Goal: Task Accomplishment & Management: Manage account settings

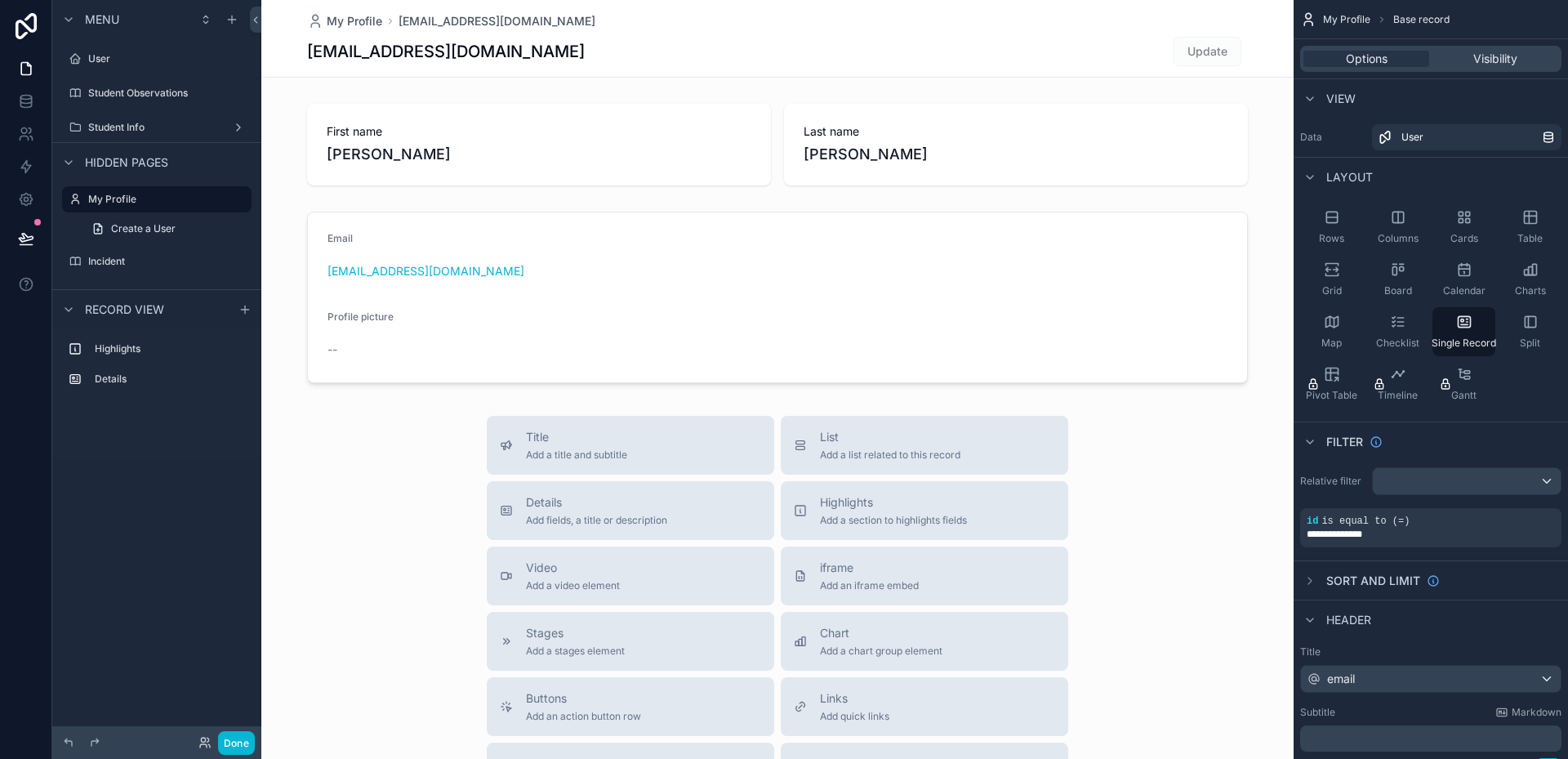
click at [132, 72] on div "User" at bounding box center [156, 58] width 209 height 29
click at [134, 62] on label "User" at bounding box center [153, 59] width 131 height 13
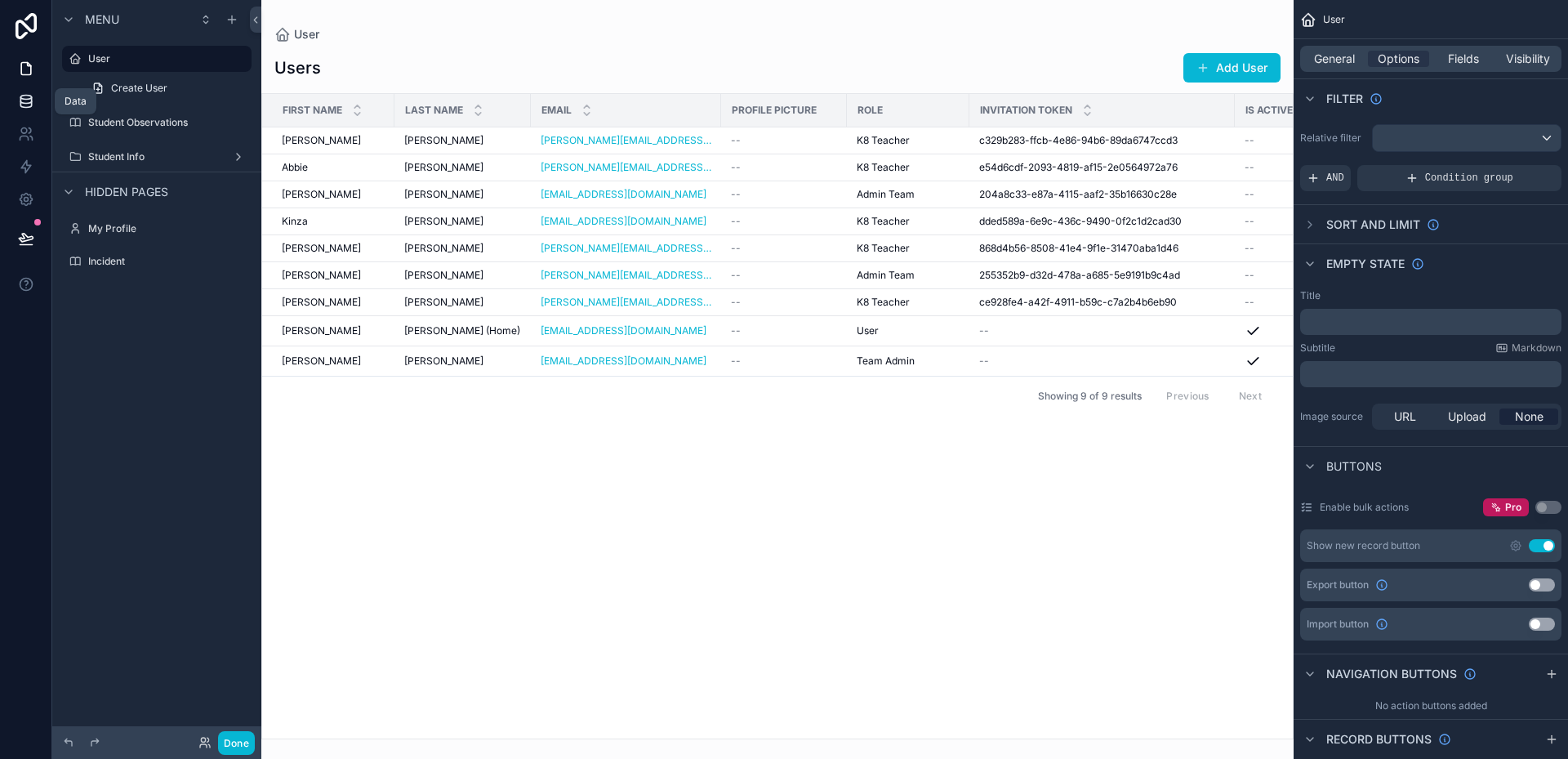
click at [38, 107] on link at bounding box center [26, 101] width 52 height 32
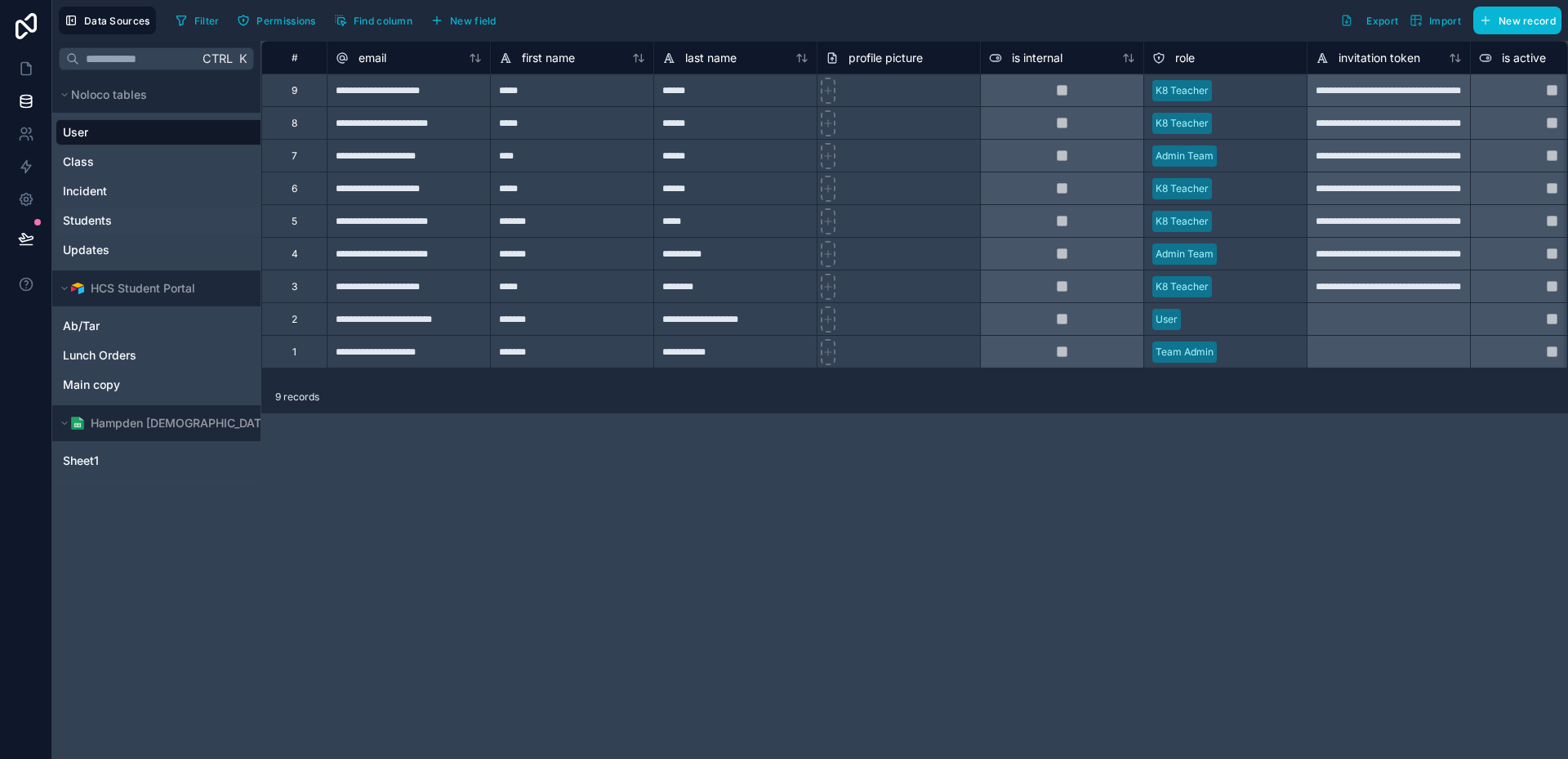
click at [125, 220] on link "Students" at bounding box center [181, 221] width 236 height 17
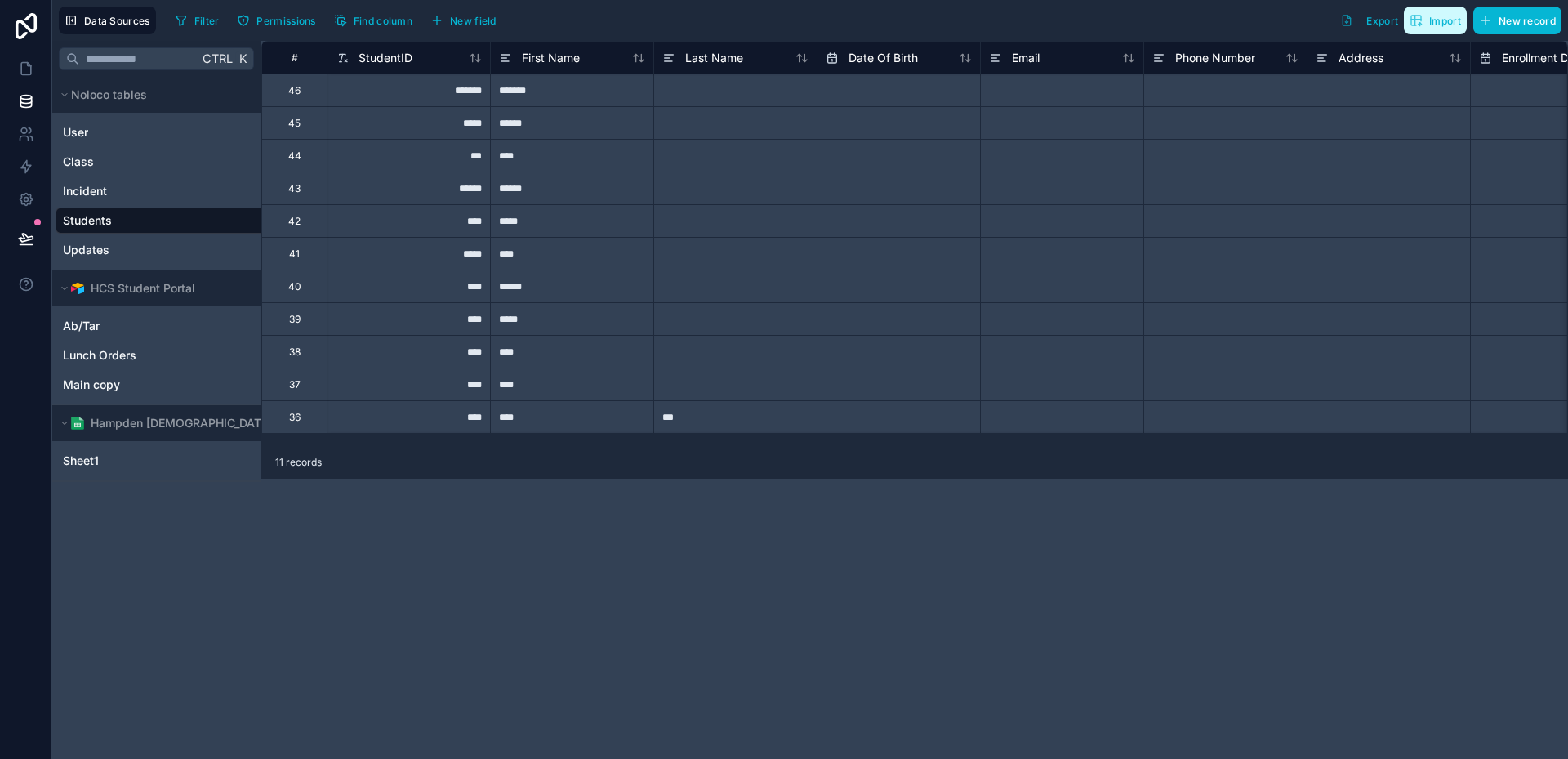
click at [1451, 26] on span "Import" at bounding box center [1445, 21] width 32 height 12
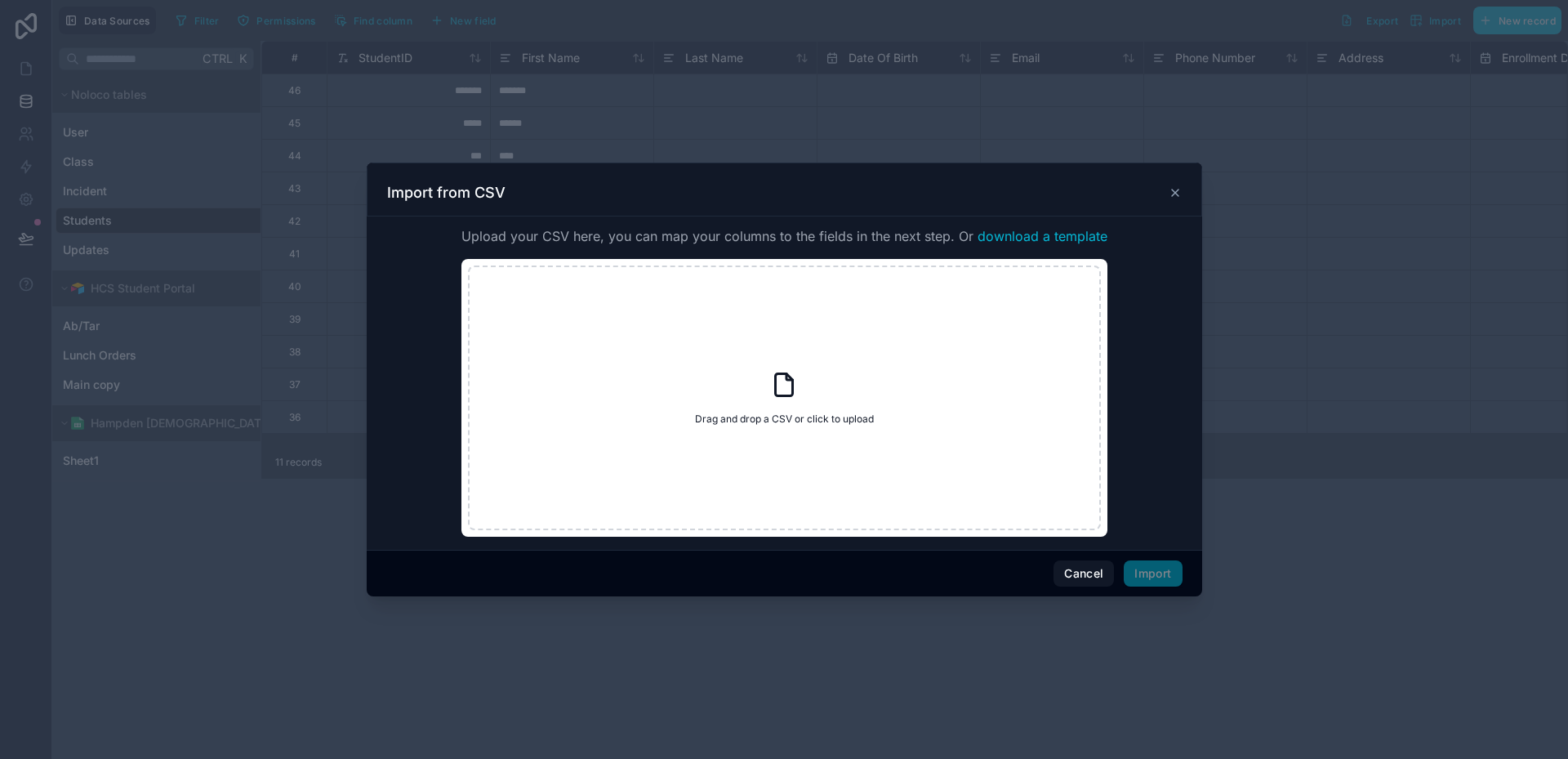
click at [1178, 192] on icon at bounding box center [1175, 193] width 13 height 13
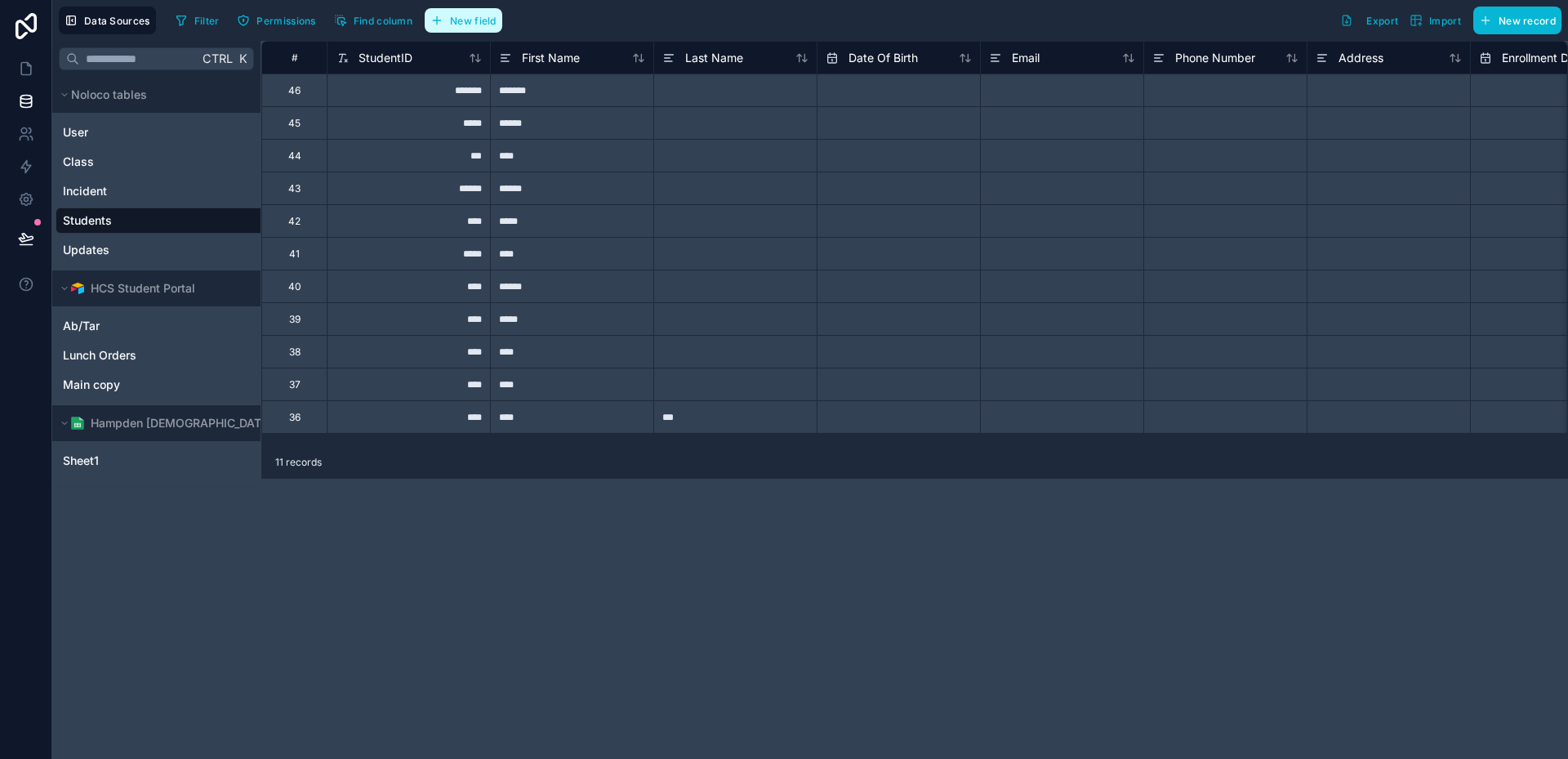
click at [475, 21] on span "New field" at bounding box center [474, 21] width 47 height 12
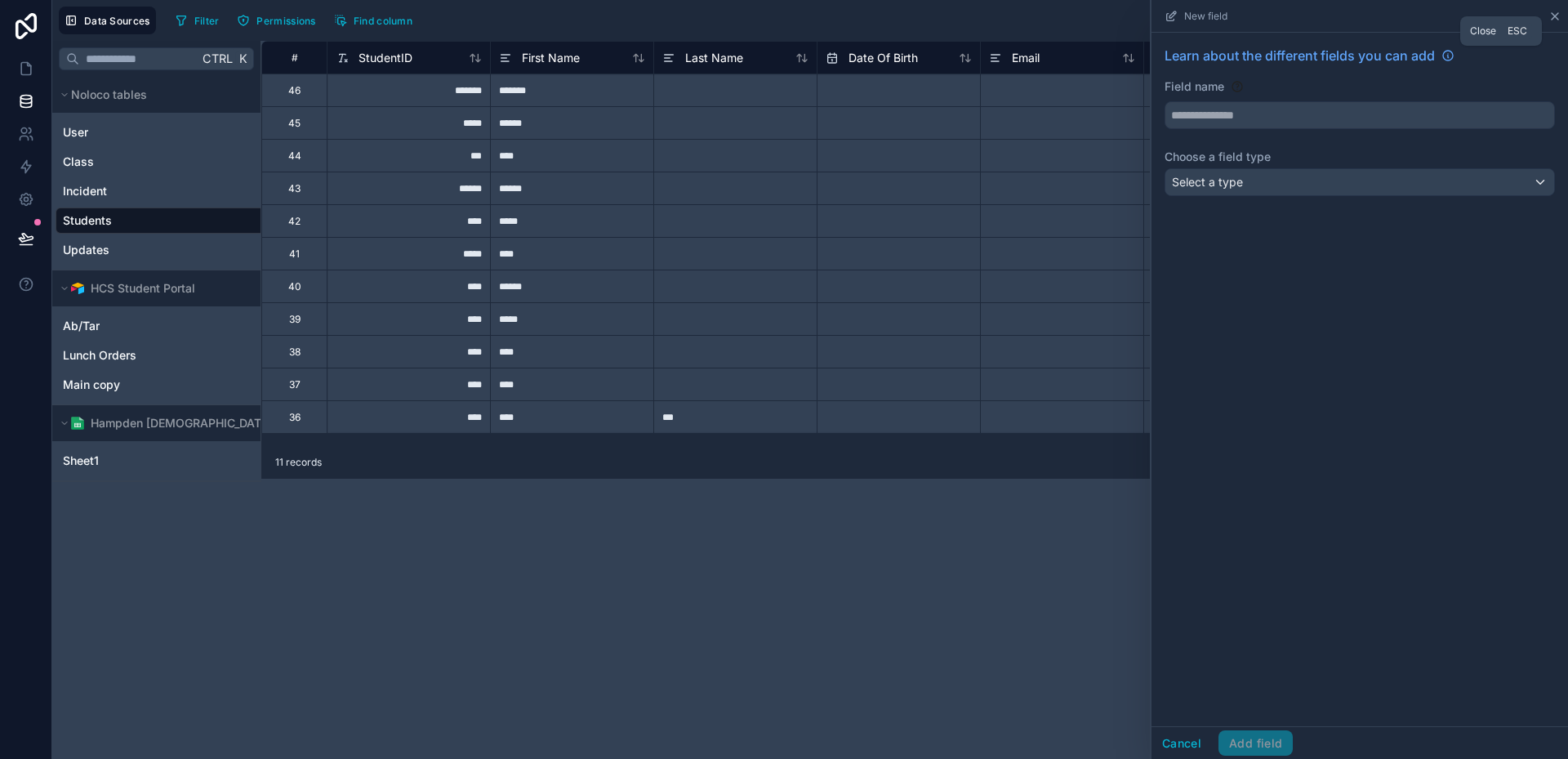
click at [1556, 10] on icon at bounding box center [1556, 17] width 13 height 13
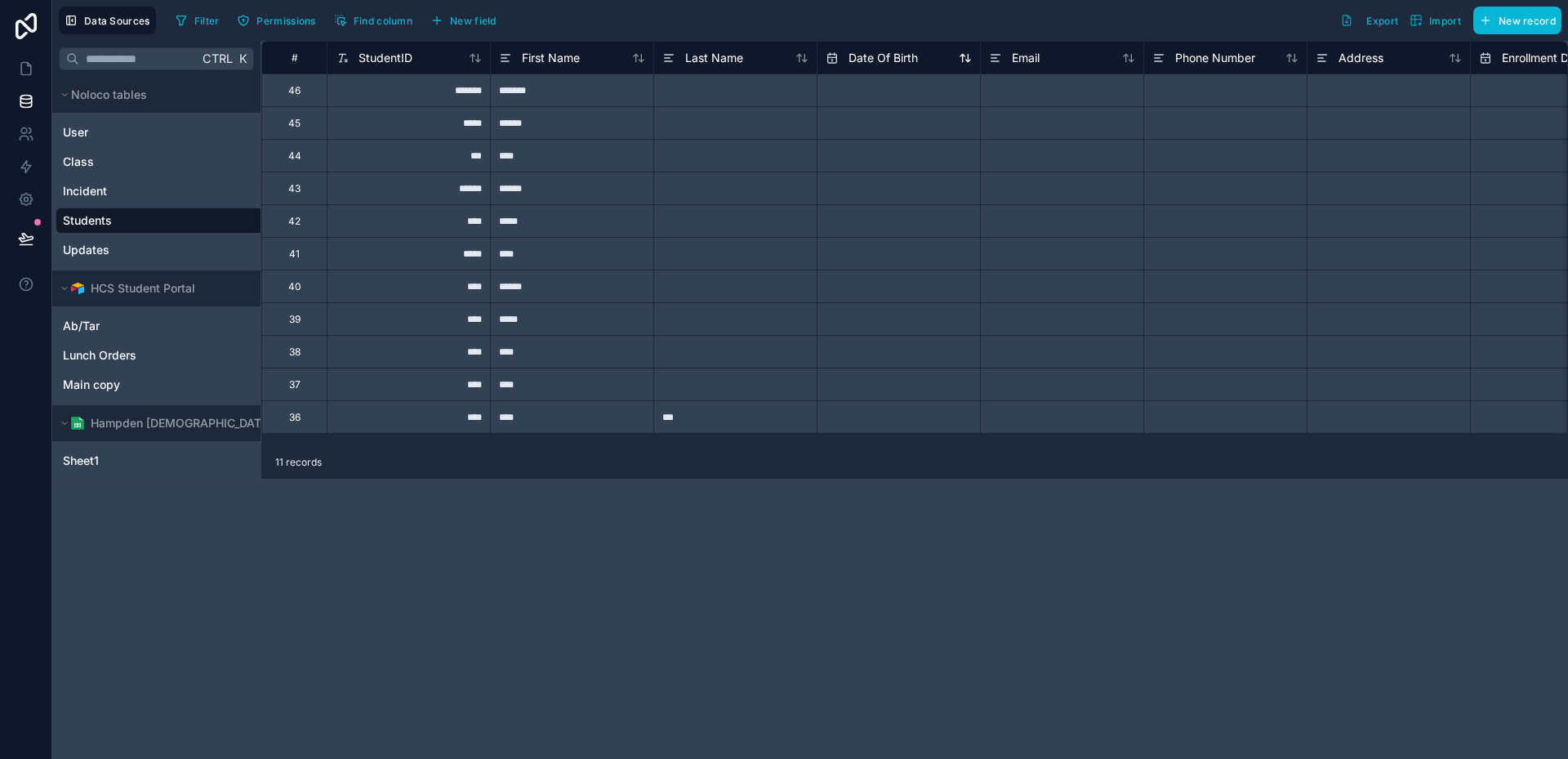
click at [927, 52] on div "Date Of Birth" at bounding box center [899, 58] width 146 height 20
click at [615, 54] on div "First Name" at bounding box center [573, 58] width 146 height 20
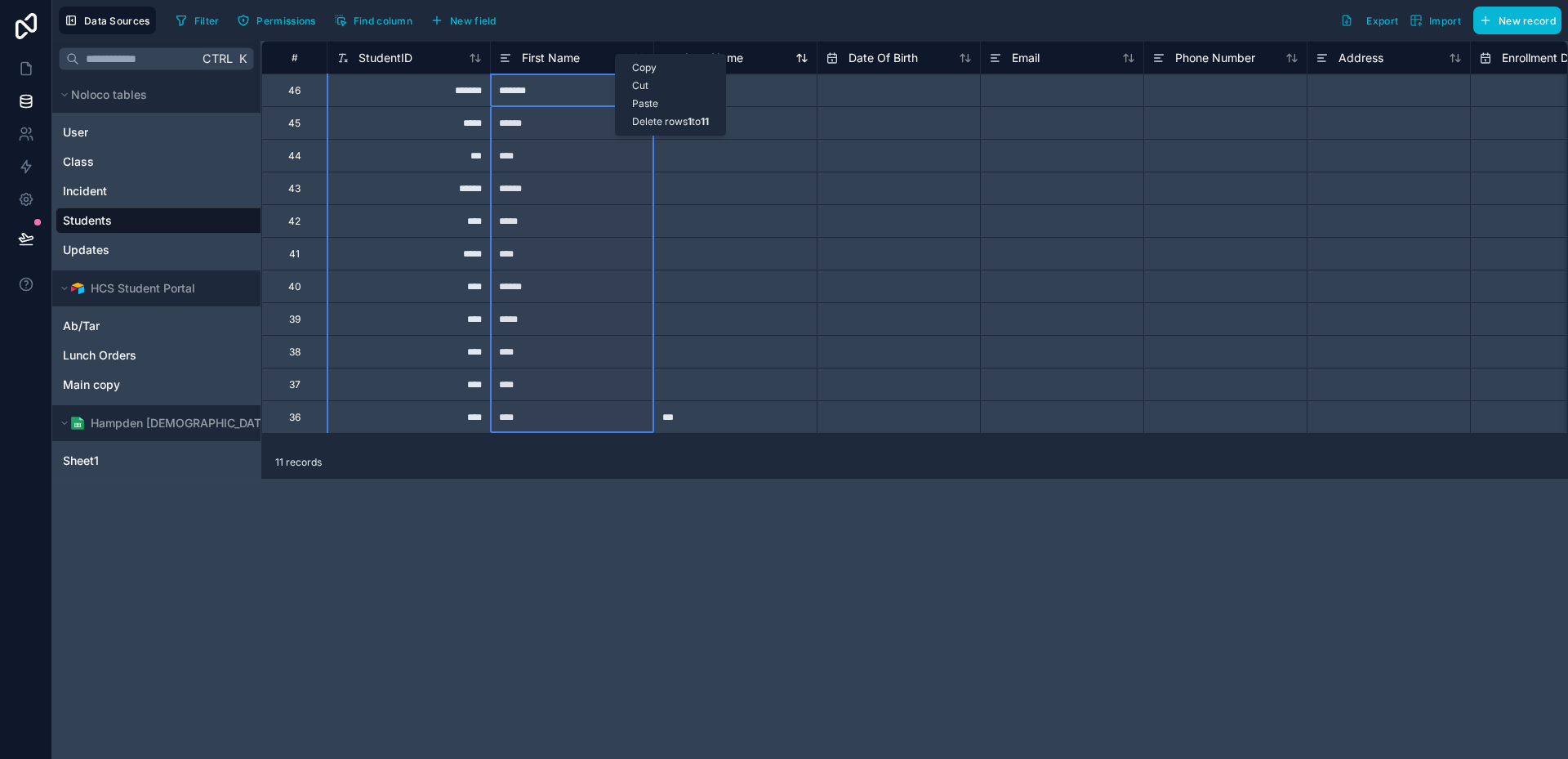
click at [713, 52] on span "Last Name" at bounding box center [714, 58] width 58 height 17
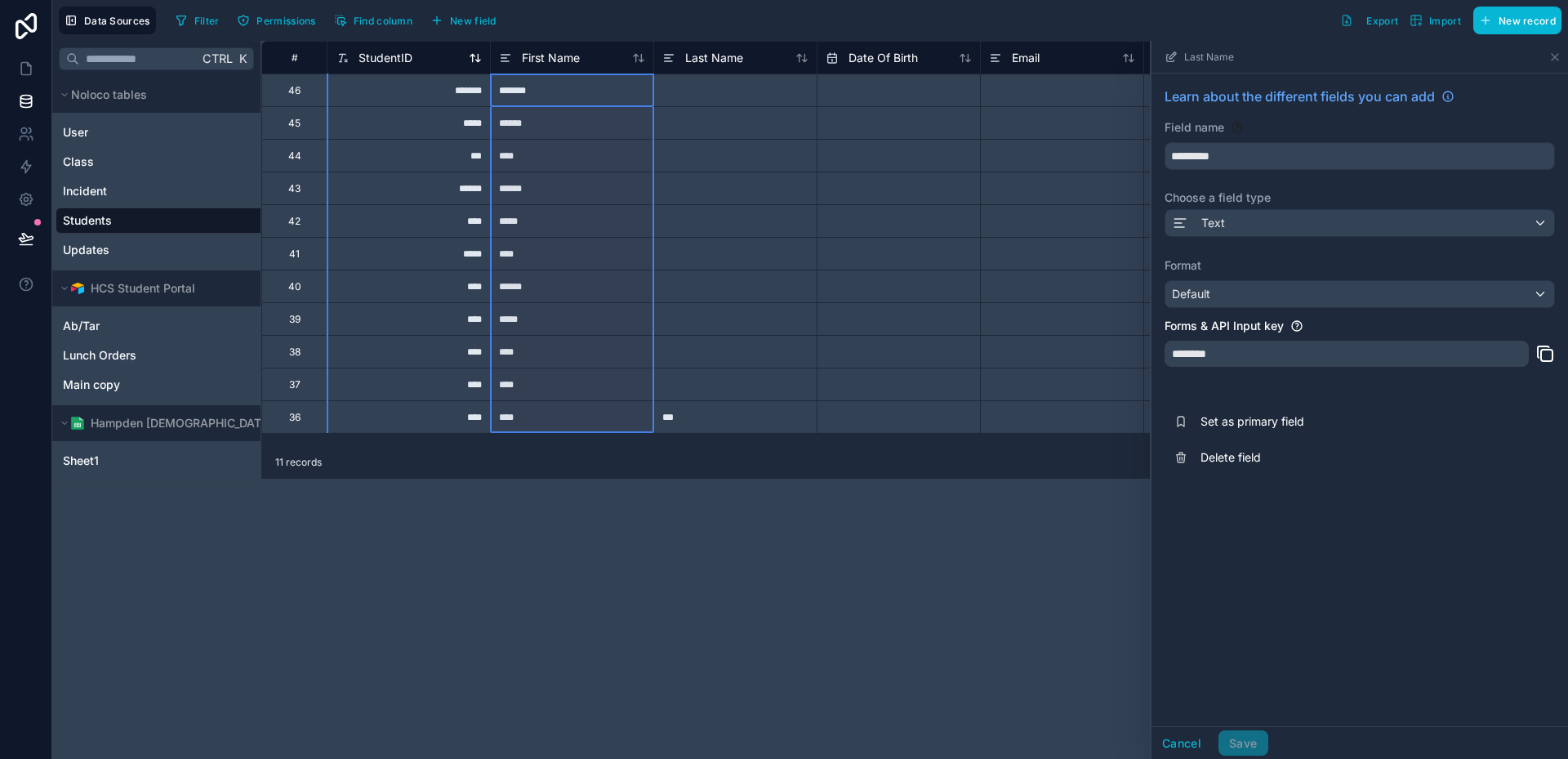
click at [411, 59] on span "StudentID" at bounding box center [385, 58] width 54 height 17
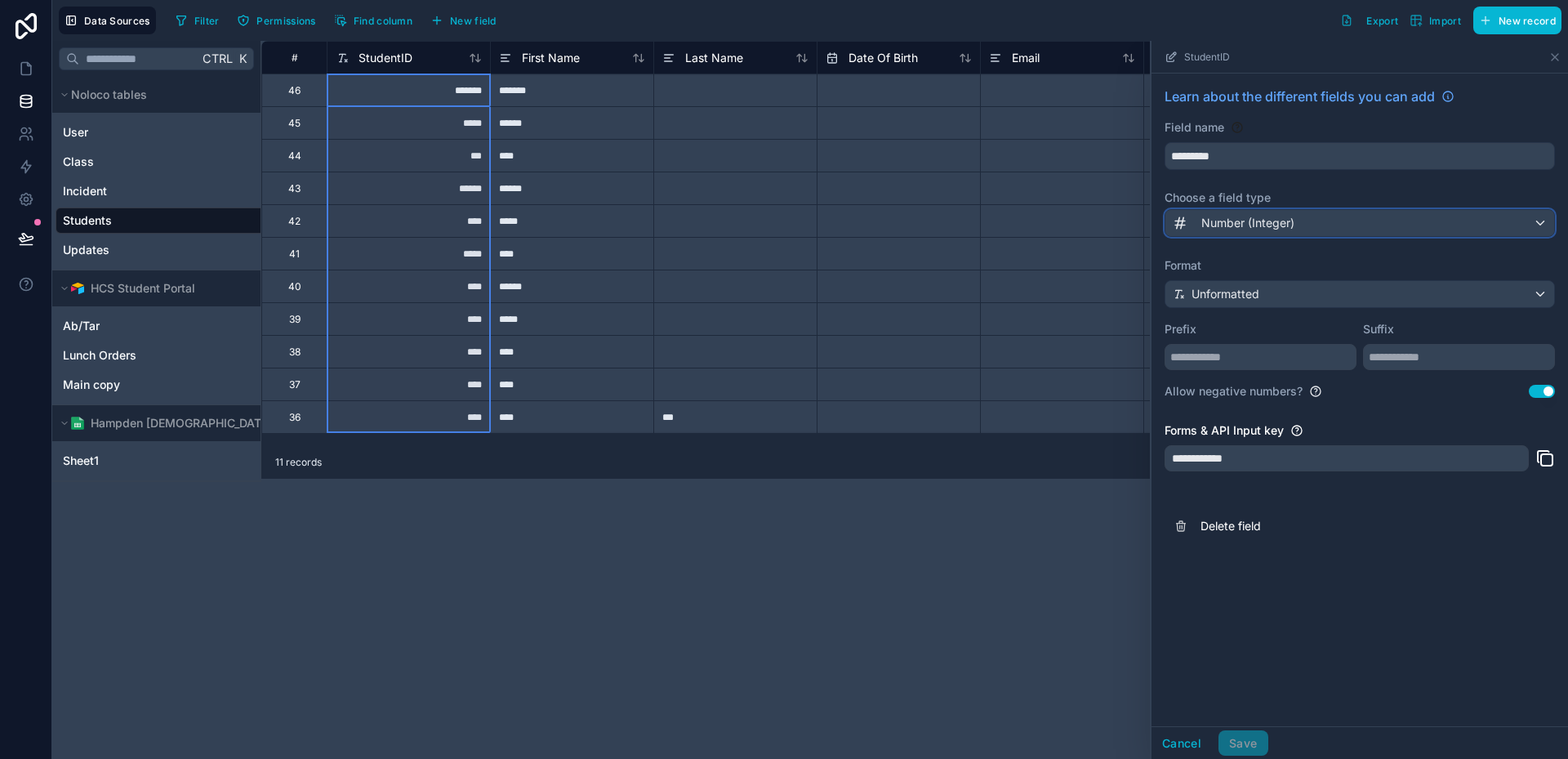
click at [1217, 220] on span "Number (Integer)" at bounding box center [1248, 223] width 93 height 17
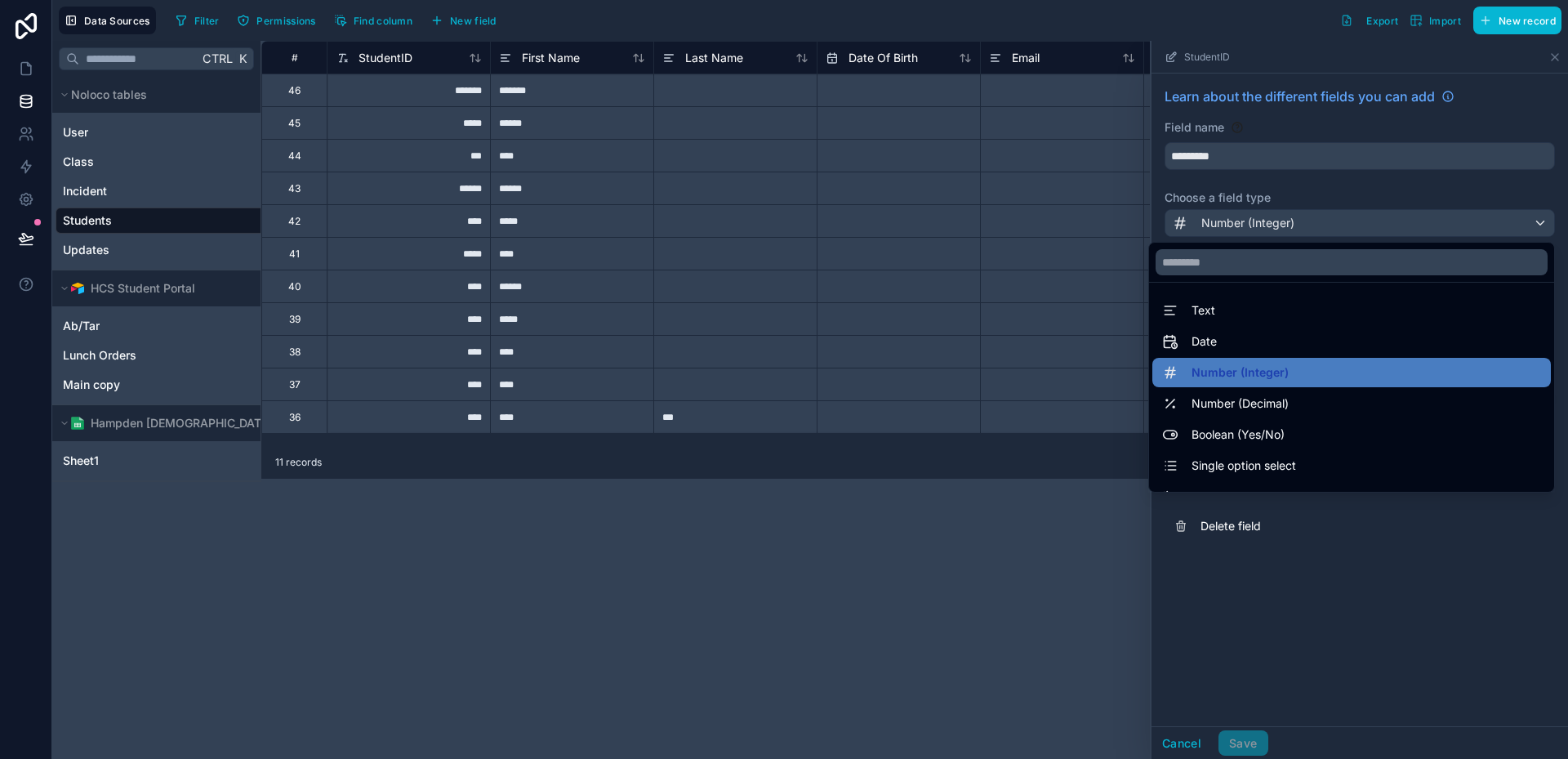
click at [1062, 559] on div "# StudentID First Name Last Name Date Of Birth Email Phone Number Address Enrol…" at bounding box center [915, 399] width 1307 height 718
click at [1217, 598] on div at bounding box center [1360, 399] width 416 height 718
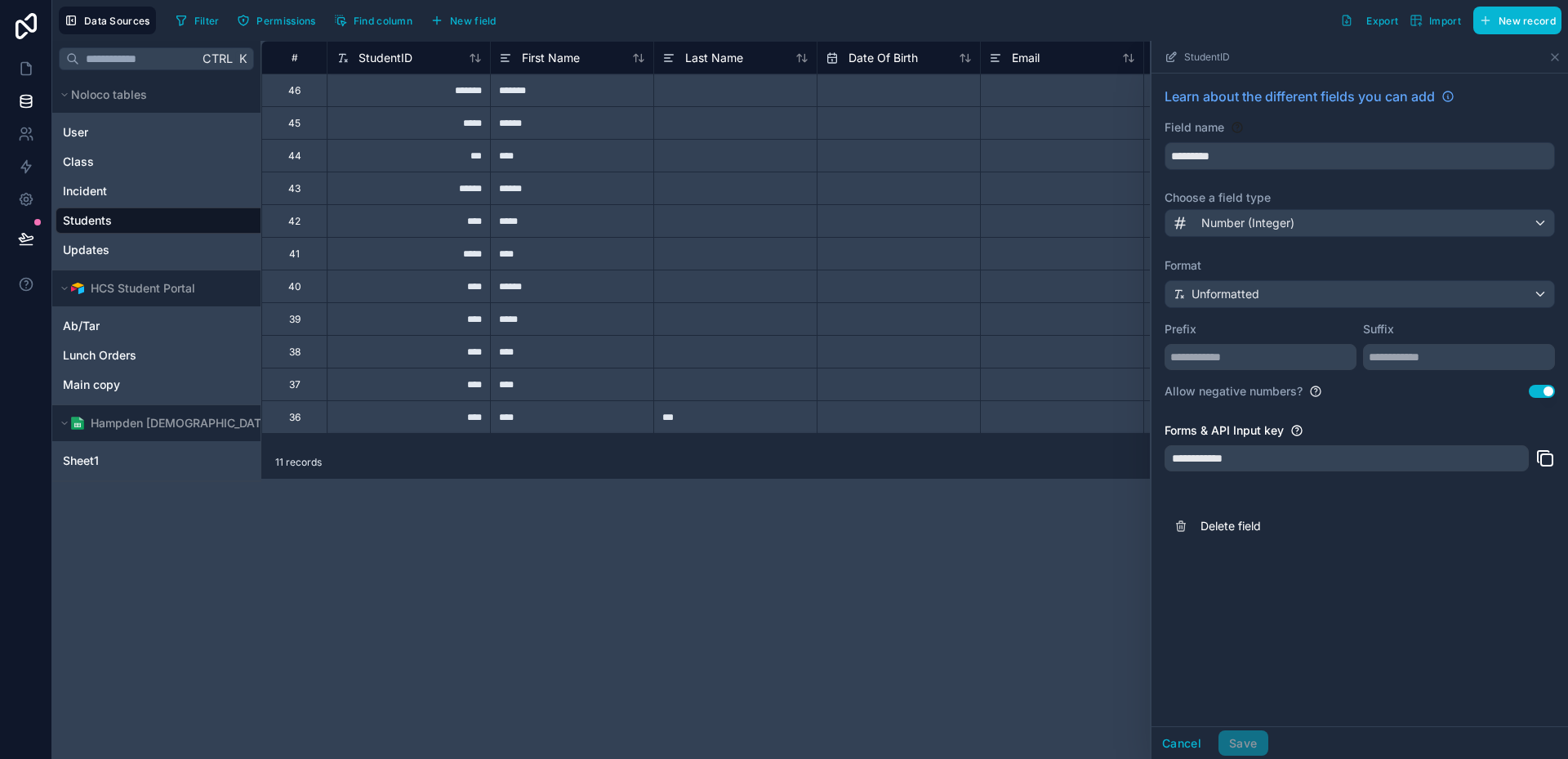
click at [297, 63] on div "#" at bounding box center [295, 57] width 40 height 12
click at [426, 62] on div "StudentID" at bounding box center [409, 58] width 146 height 20
click at [1553, 62] on icon at bounding box center [1556, 57] width 13 height 13
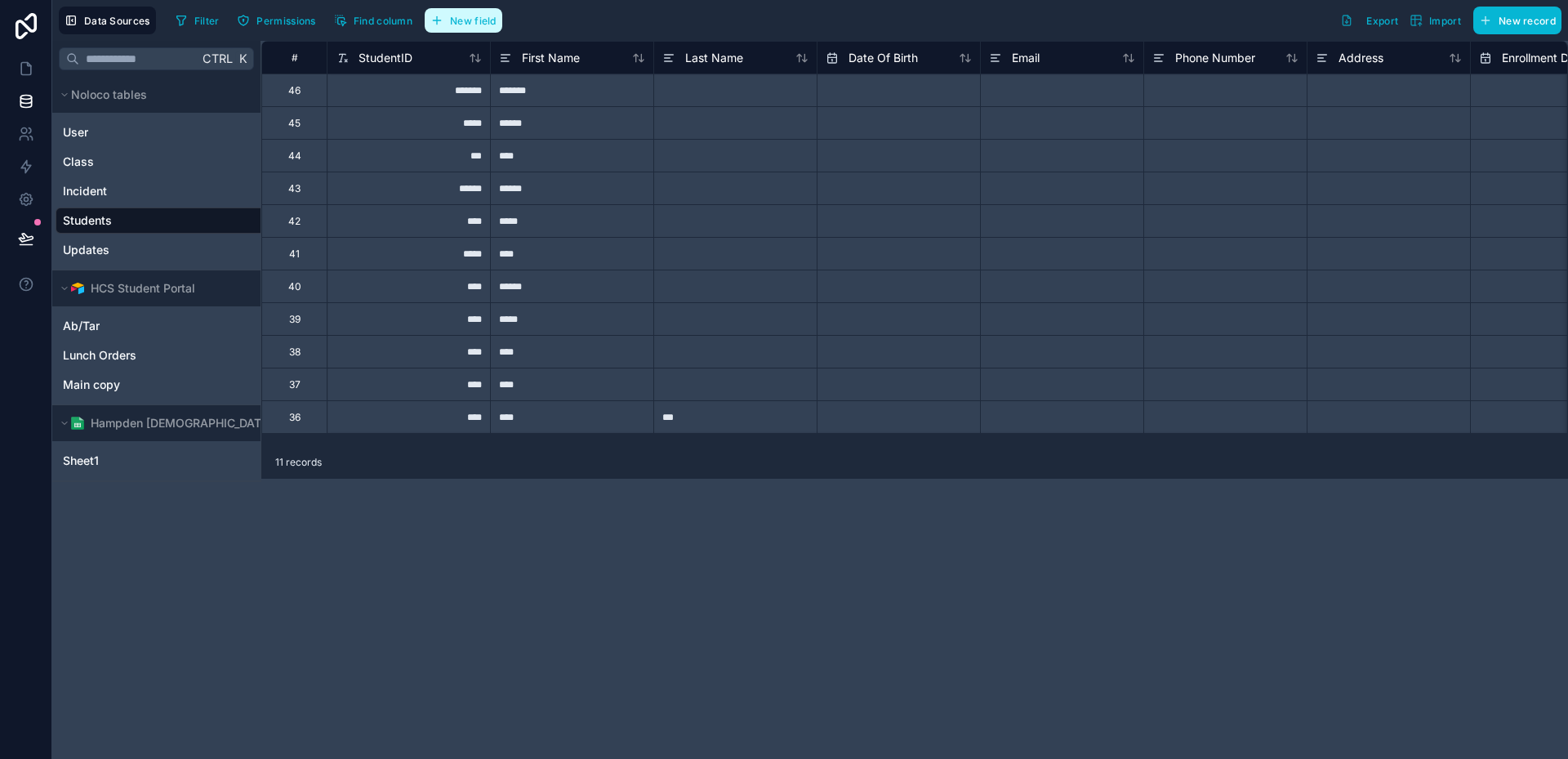
click at [474, 23] on span "New field" at bounding box center [474, 21] width 47 height 12
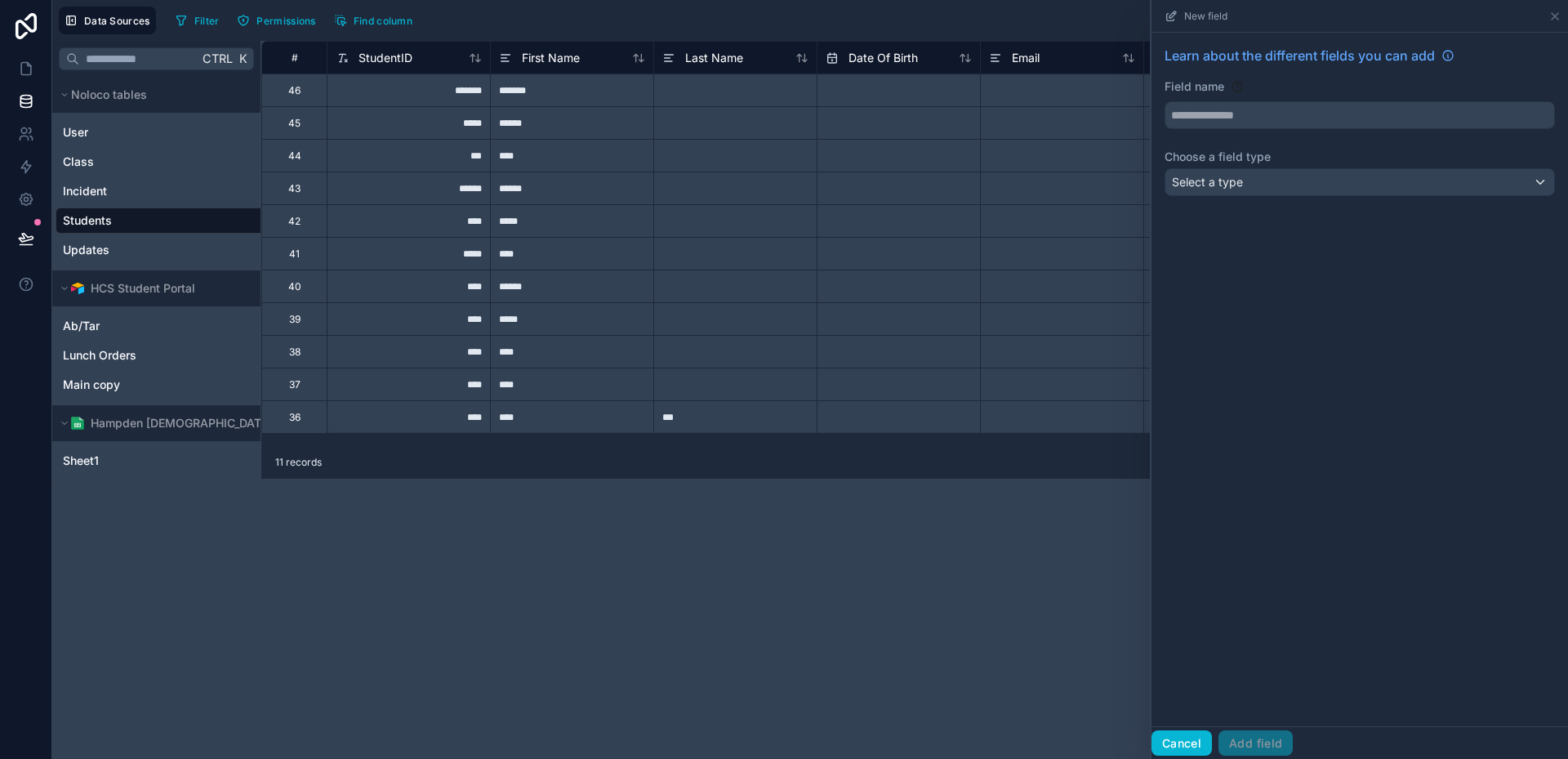
click at [1171, 741] on button "Cancel" at bounding box center [1182, 742] width 61 height 26
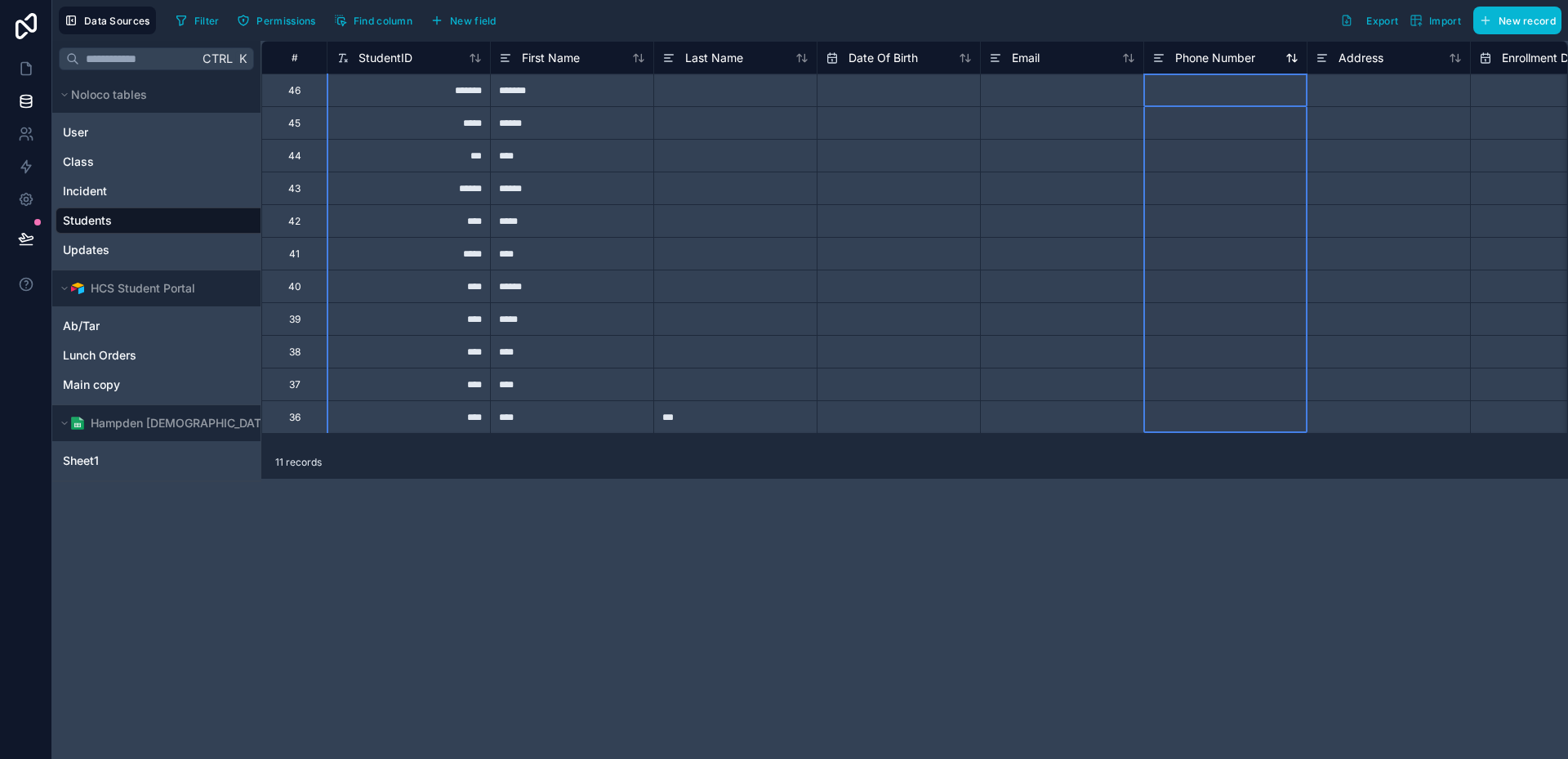
click at [1218, 52] on span "Phone Number" at bounding box center [1215, 58] width 80 height 17
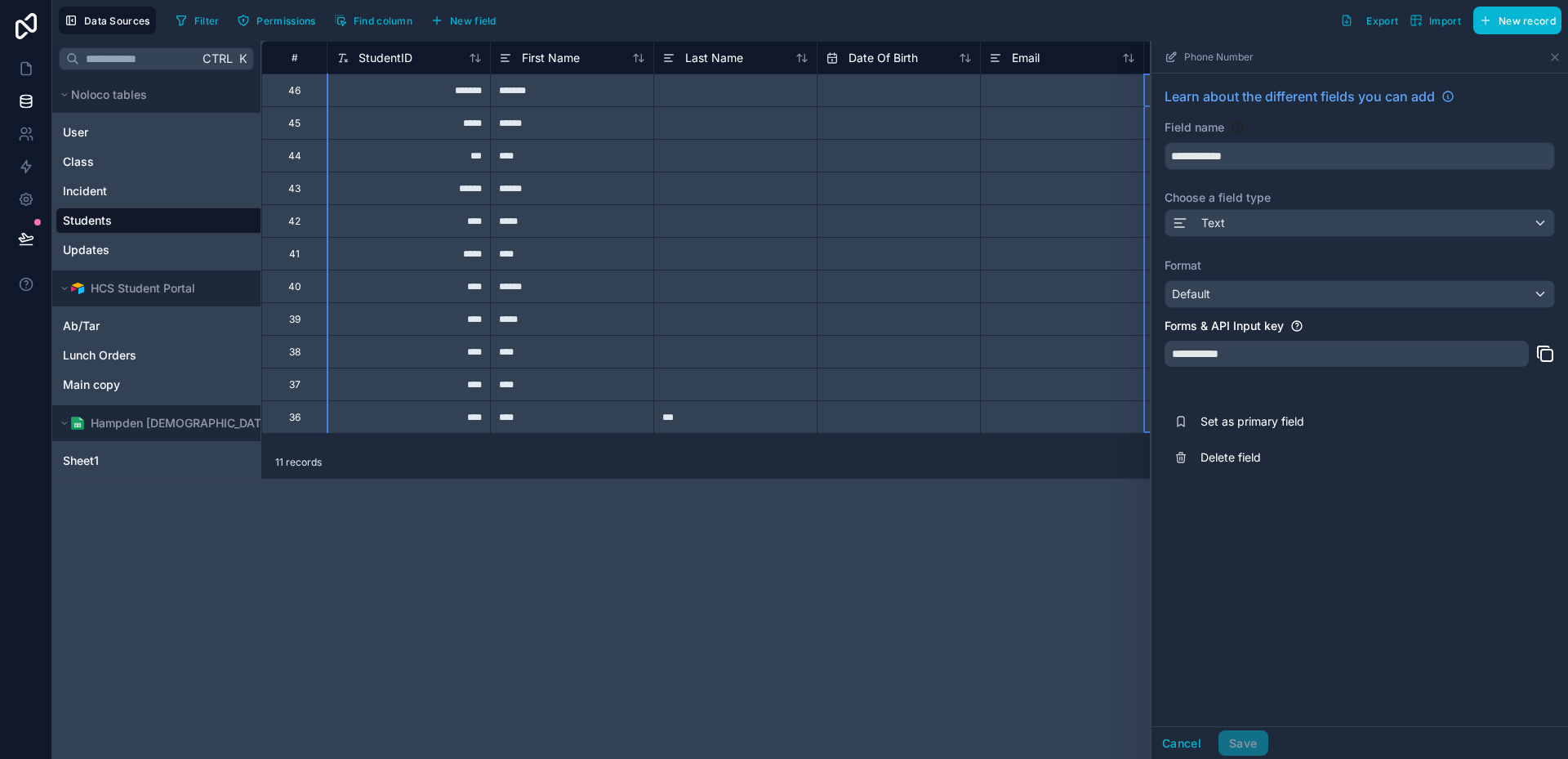
click at [1561, 62] on div "Phone Number" at bounding box center [1360, 57] width 416 height 32
click at [1556, 62] on icon at bounding box center [1556, 57] width 13 height 13
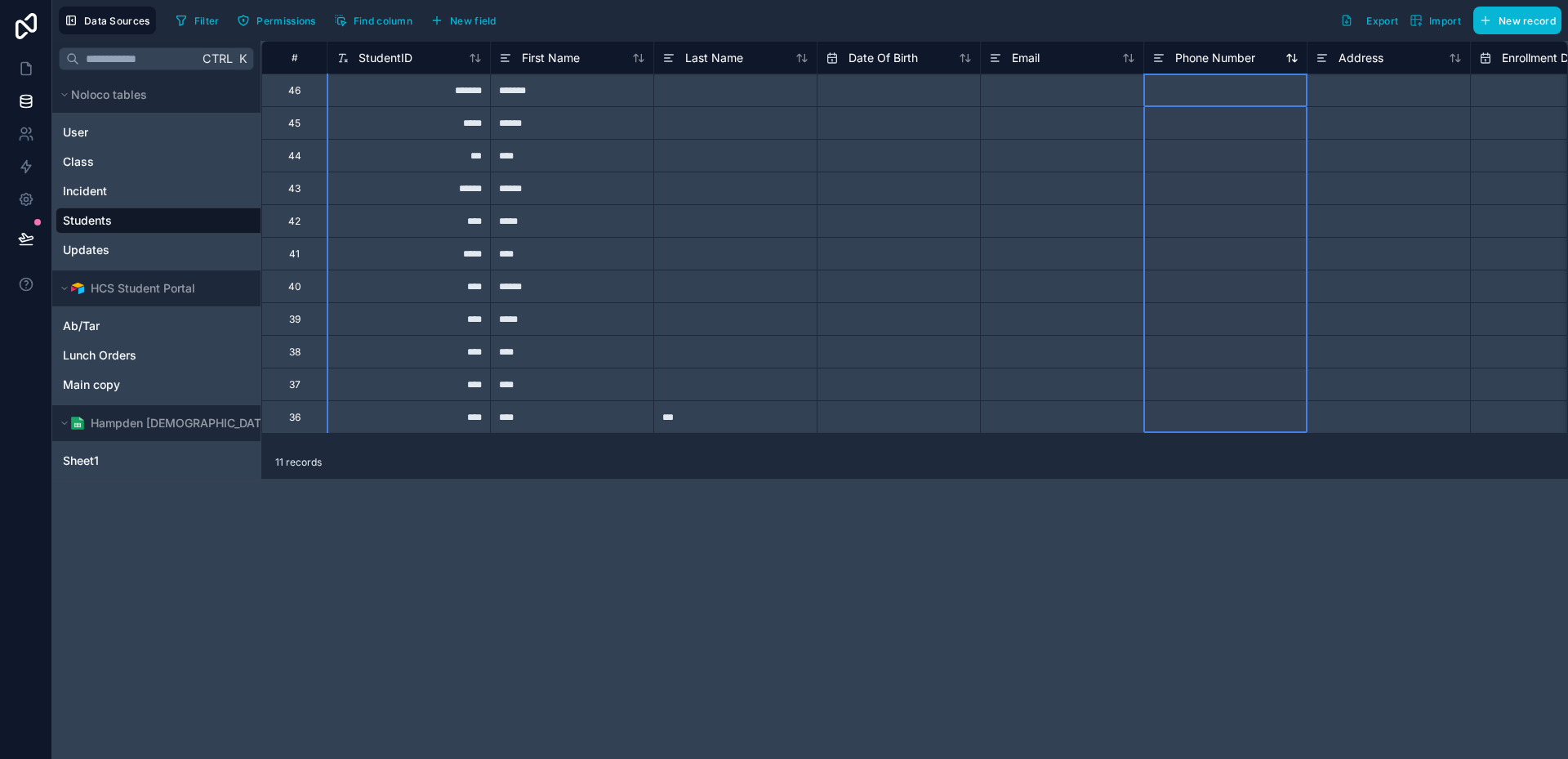
drag, startPoint x: 1224, startPoint y: 52, endPoint x: 1164, endPoint y: 61, distance: 60.7
click at [1164, 61] on div "Phone Number" at bounding box center [1204, 58] width 103 height 20
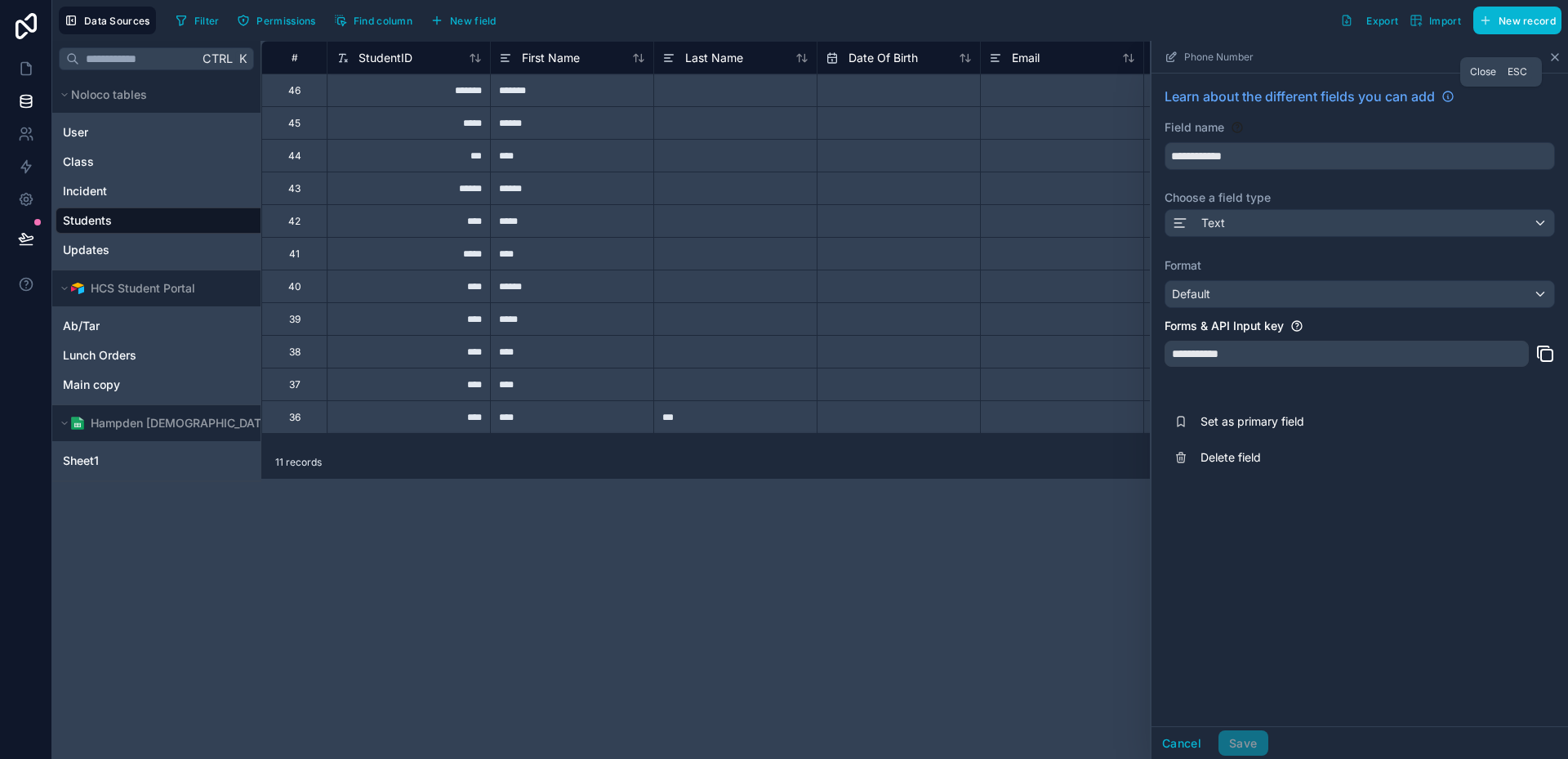
click at [1555, 59] on icon at bounding box center [1556, 57] width 13 height 13
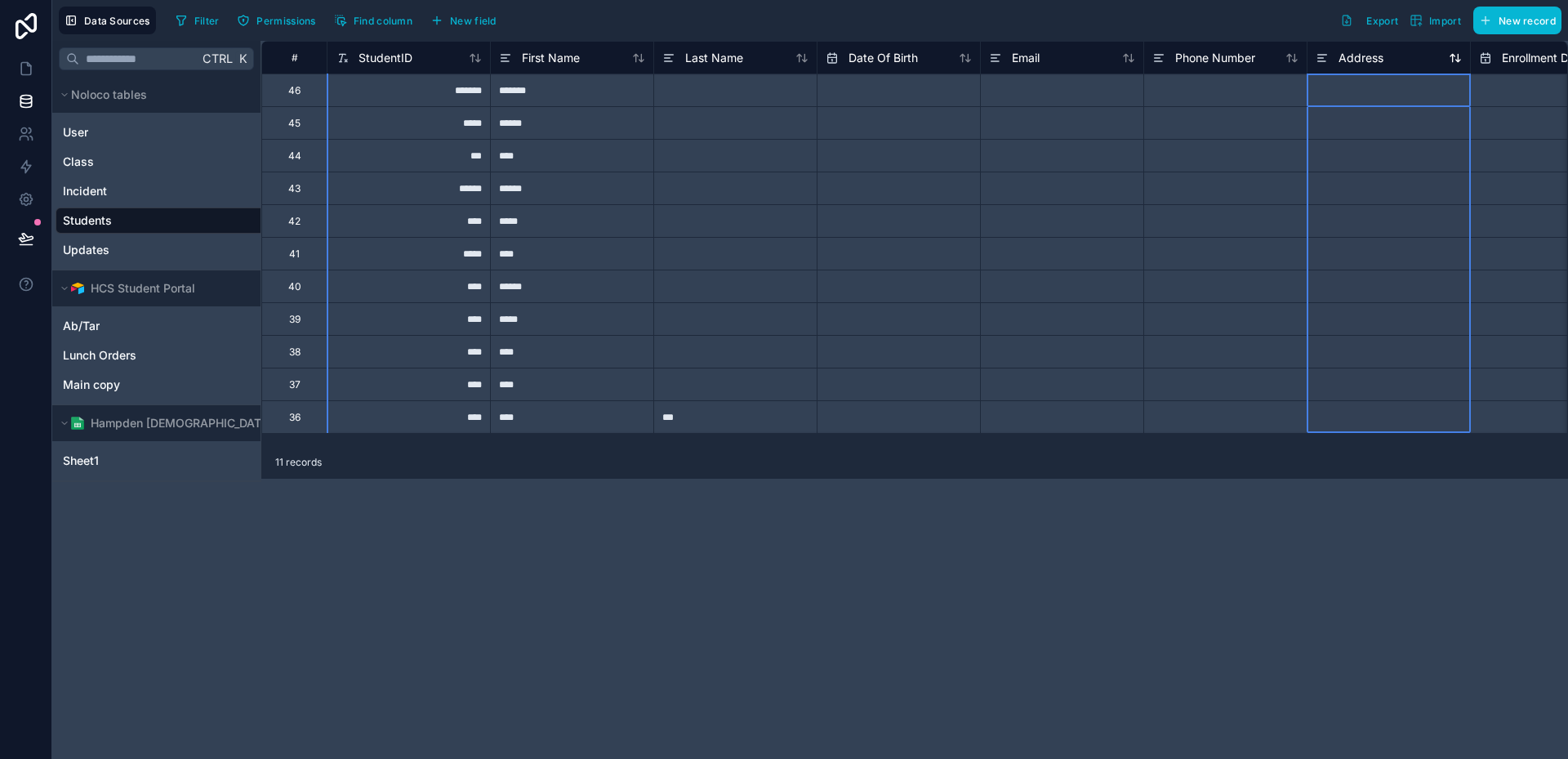
drag, startPoint x: 1390, startPoint y: 58, endPoint x: 1337, endPoint y: 52, distance: 53.3
click at [1337, 52] on div "Address" at bounding box center [1389, 58] width 146 height 20
click at [354, 97] on div "*******" at bounding box center [409, 89] width 163 height 32
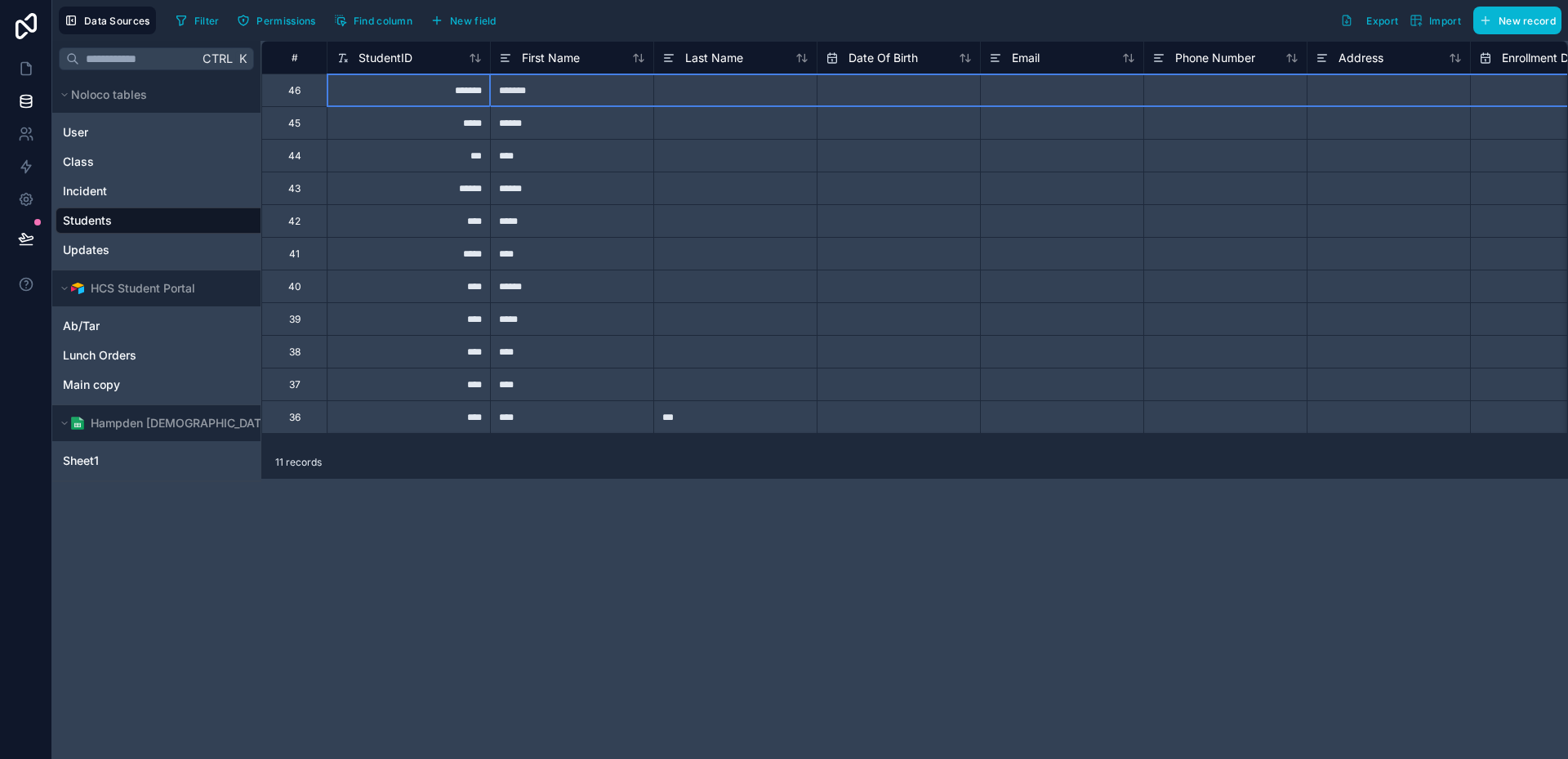
click at [295, 97] on div "46" at bounding box center [294, 91] width 12 height 13
click at [695, 108] on div at bounding box center [735, 122] width 163 height 32
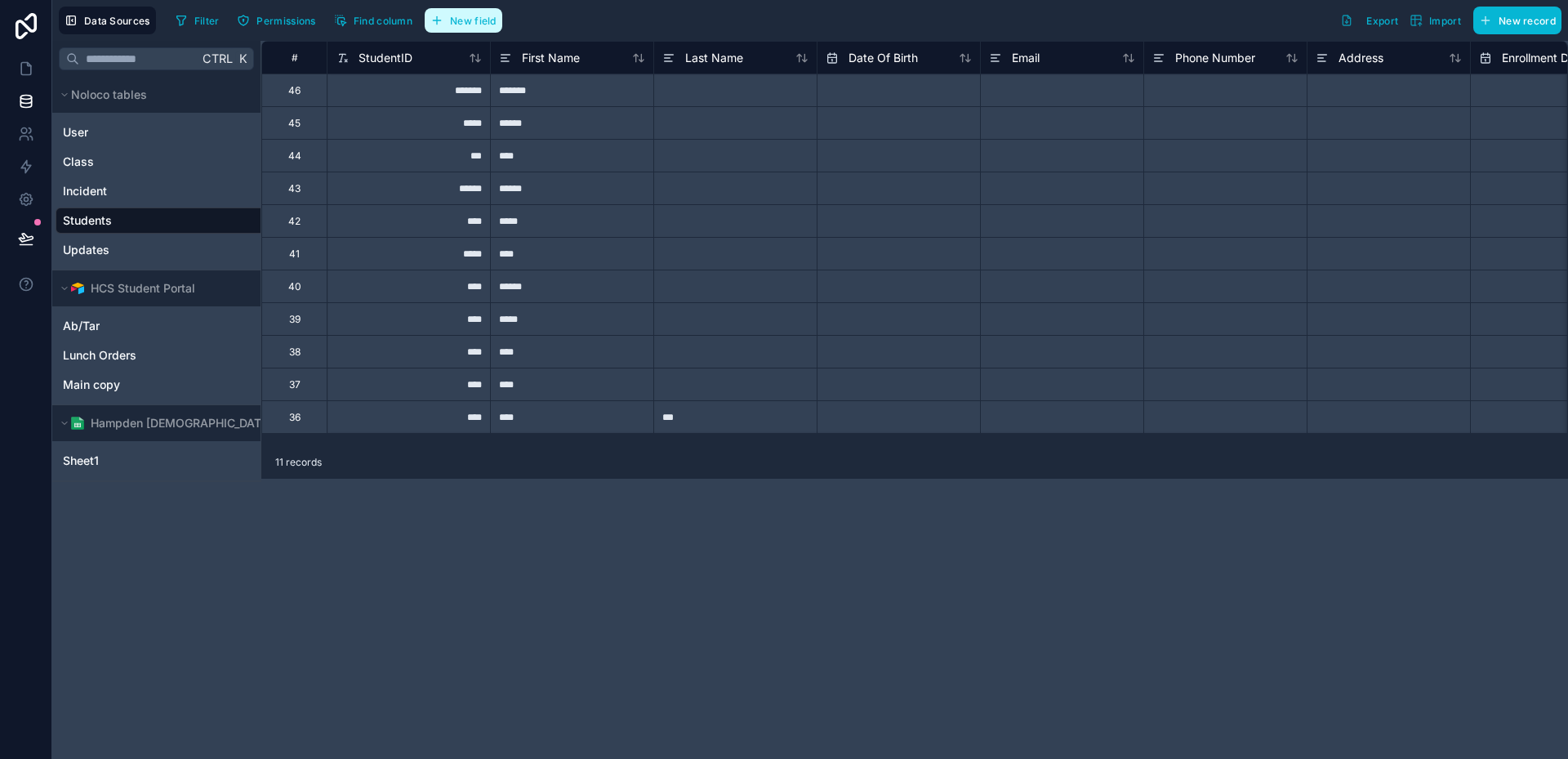
click at [486, 23] on span "New field" at bounding box center [474, 21] width 47 height 12
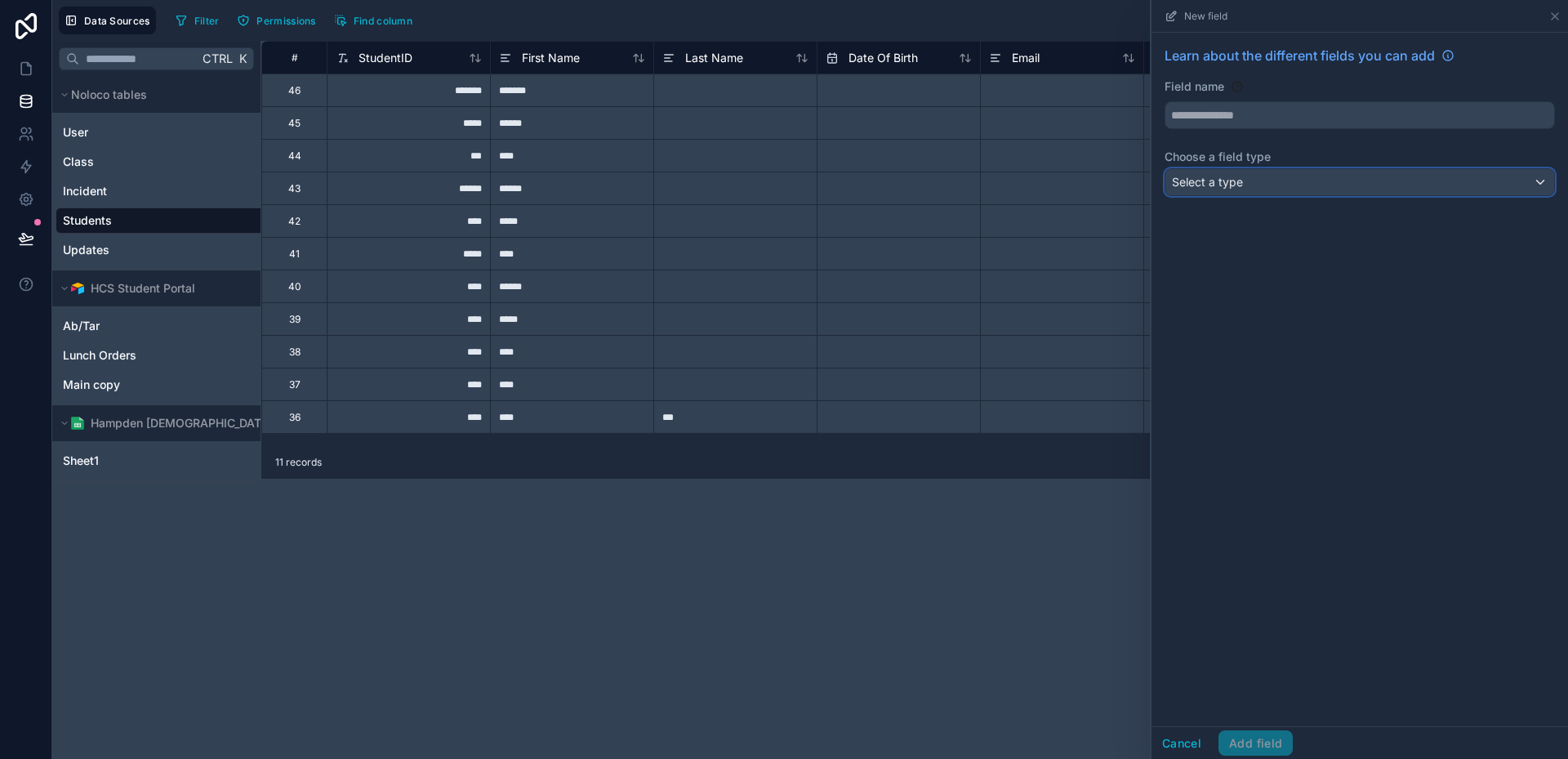
click at [1284, 187] on div "Select a type" at bounding box center [1359, 181] width 389 height 26
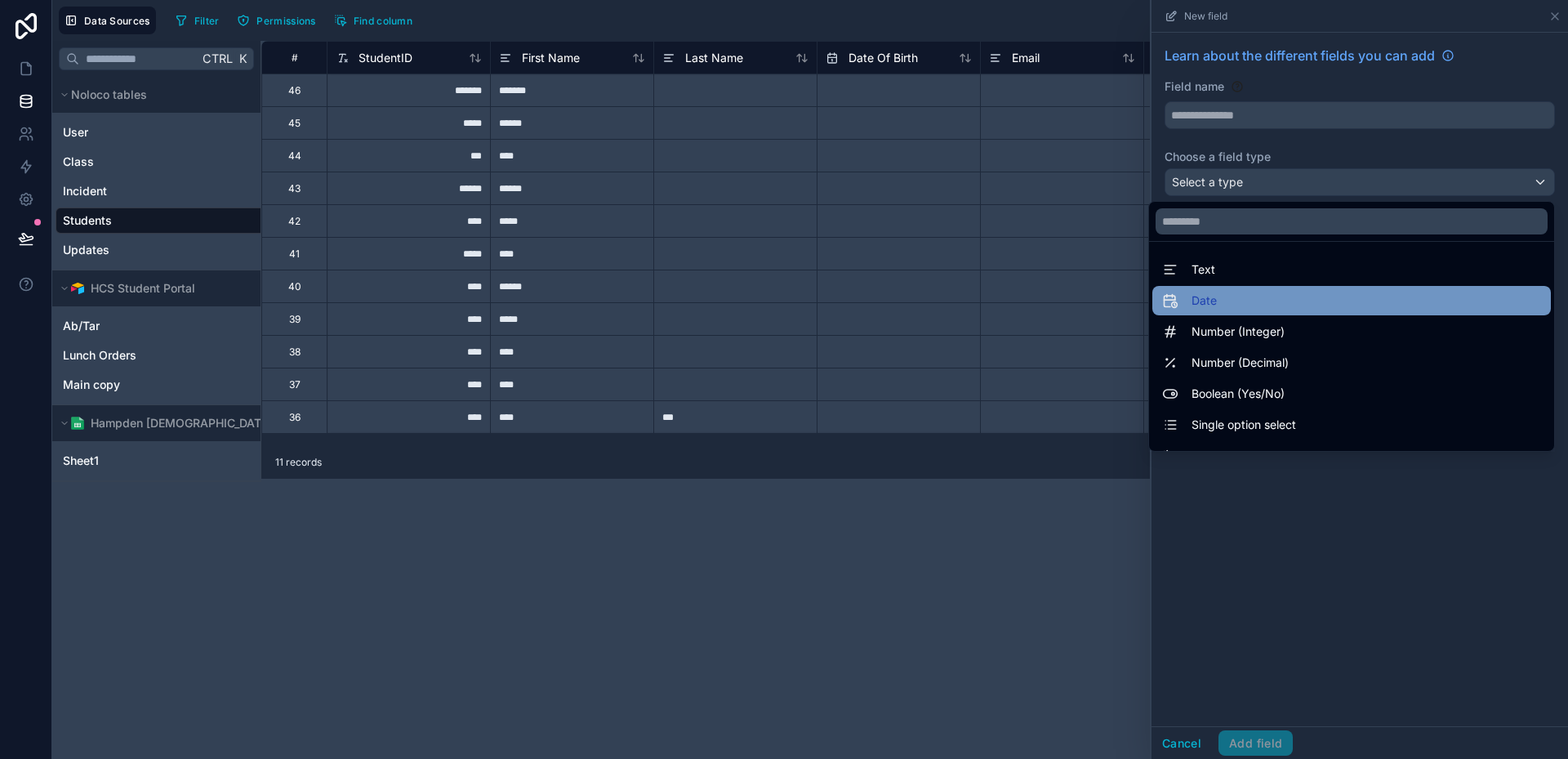
click at [1250, 290] on div "Date" at bounding box center [1352, 300] width 399 height 29
type input "****"
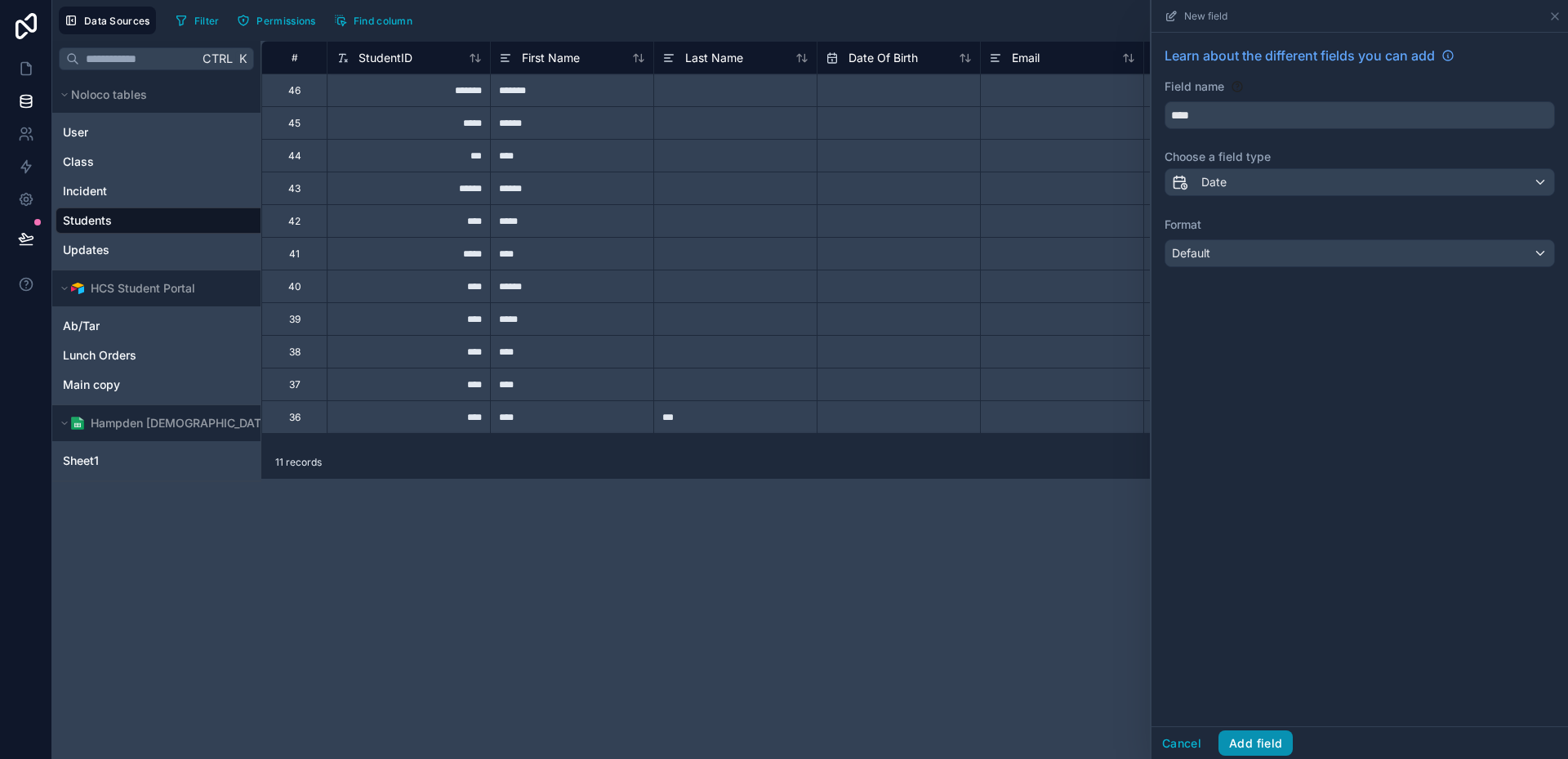
click at [1243, 743] on button "Add field" at bounding box center [1255, 742] width 74 height 26
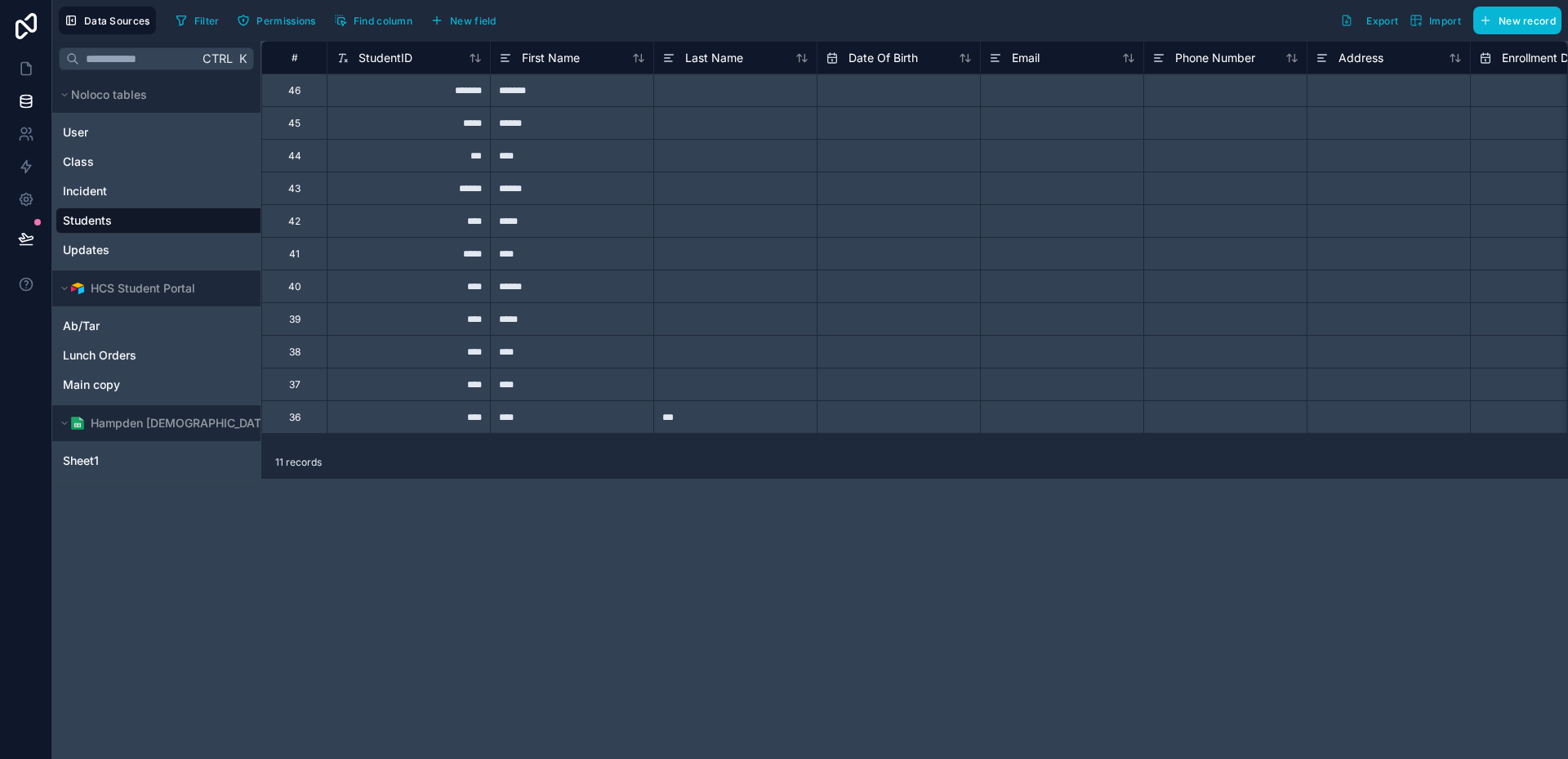
click at [197, 219] on link "Students" at bounding box center [181, 221] width 236 height 17
drag, startPoint x: 197, startPoint y: 219, endPoint x: 171, endPoint y: 222, distance: 26.2
click at [171, 222] on link "Students" at bounding box center [181, 221] width 236 height 17
